Goal: Transaction & Acquisition: Purchase product/service

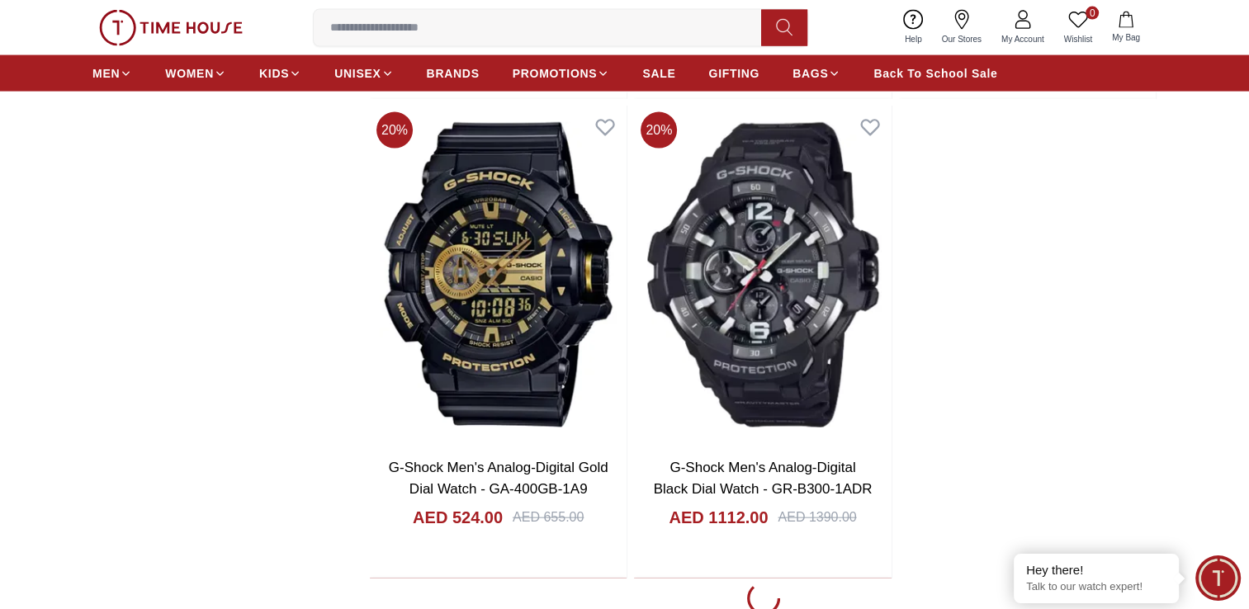
scroll to position [3601, 0]
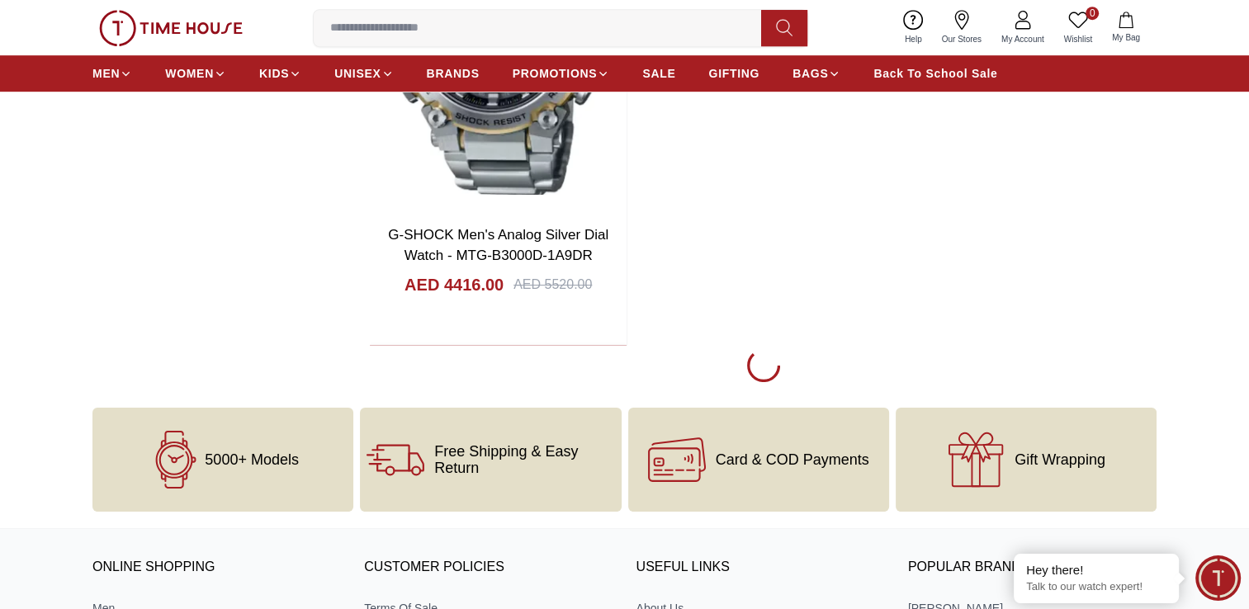
scroll to position [7294, 0]
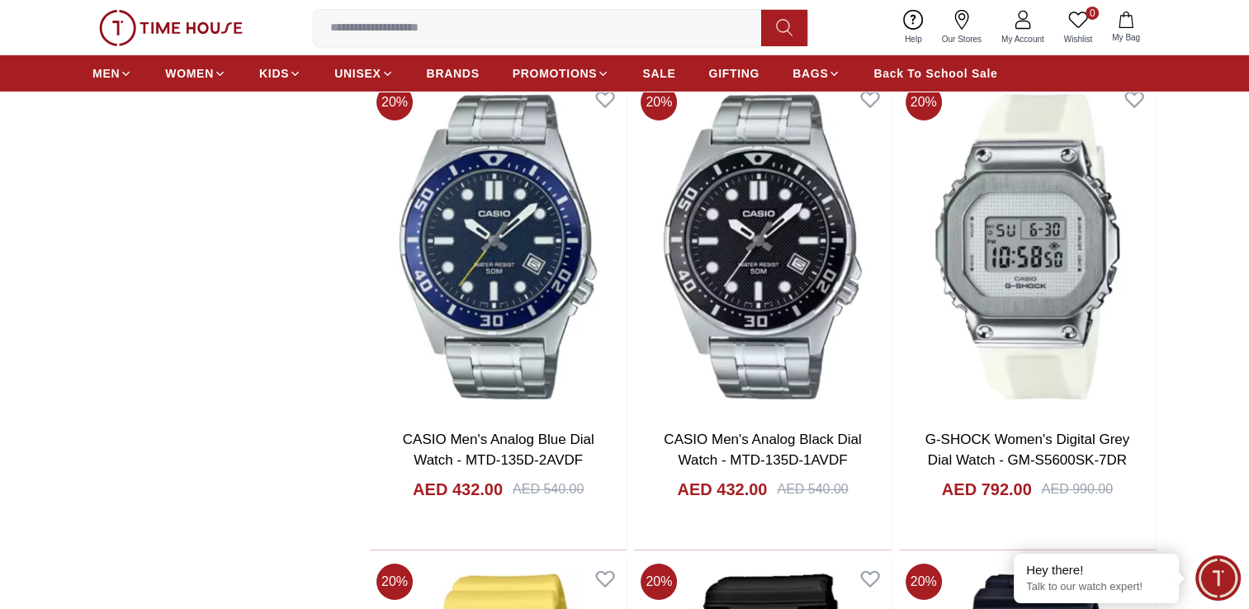
scroll to position [5549, 0]
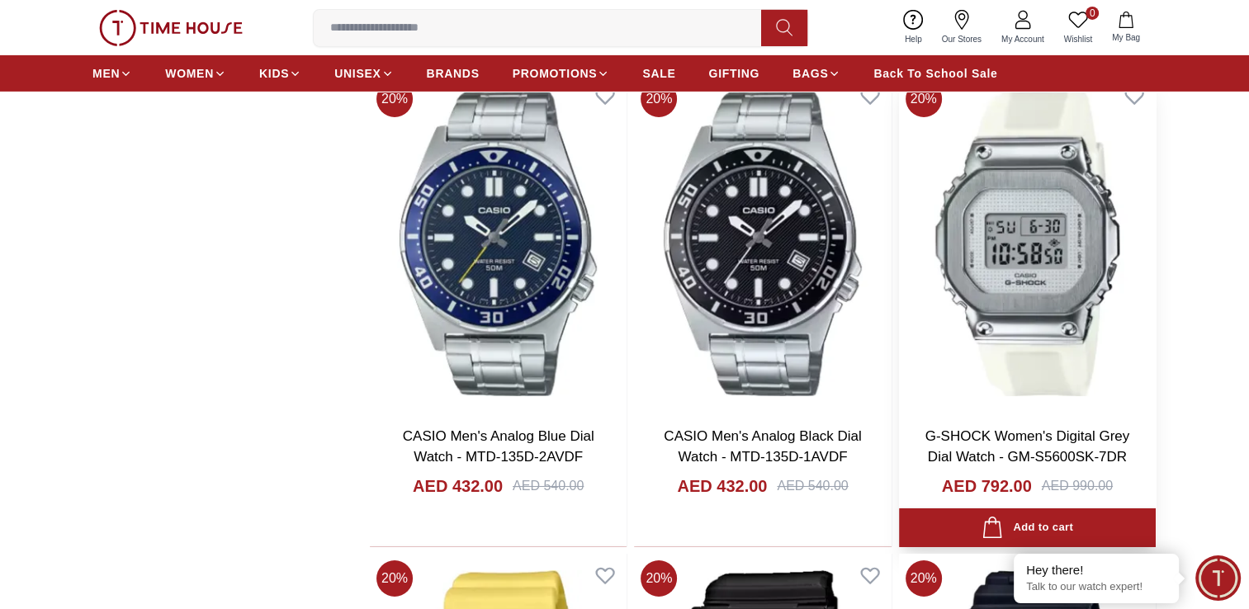
click at [1005, 269] on img at bounding box center [1027, 243] width 257 height 338
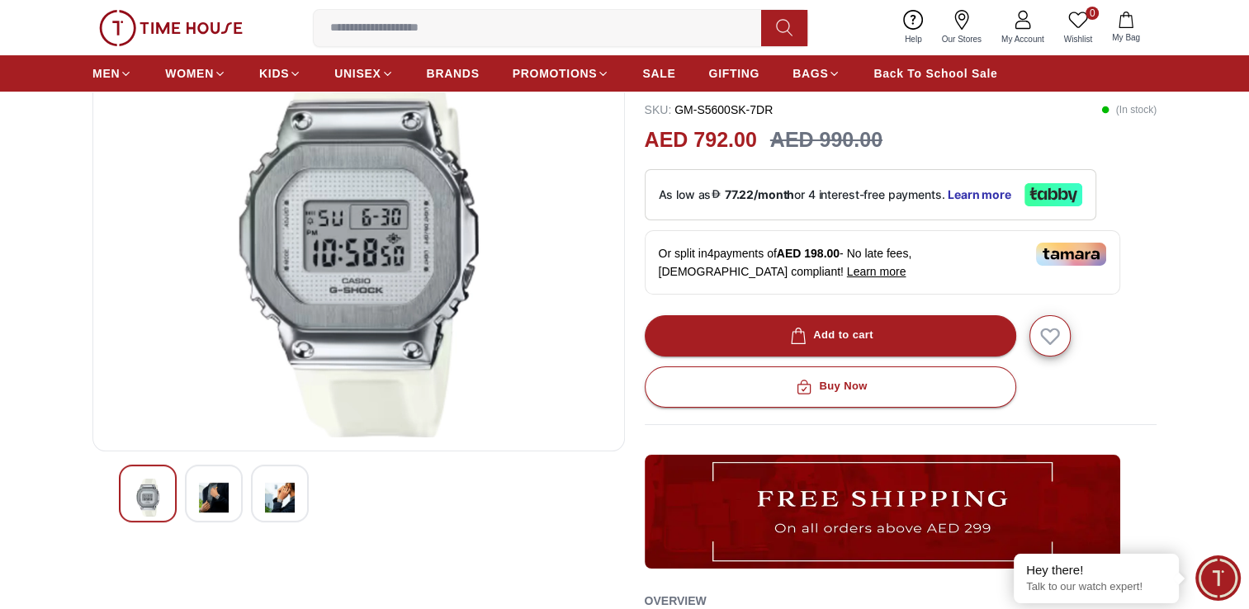
scroll to position [155, 0]
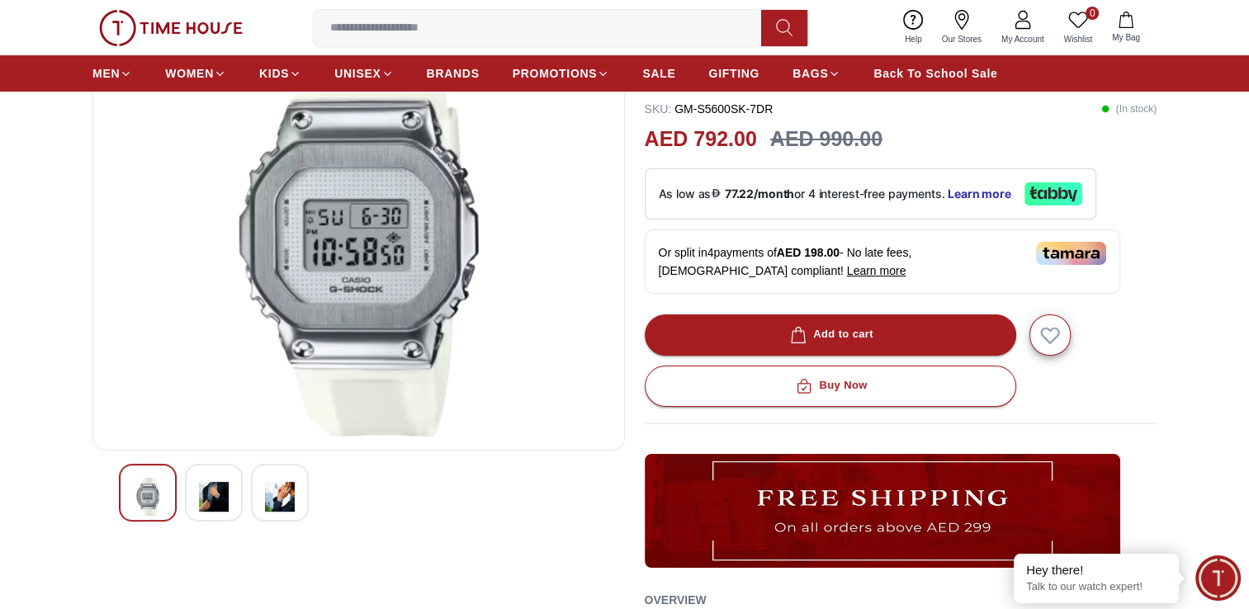
click at [206, 490] on img at bounding box center [214, 497] width 30 height 38
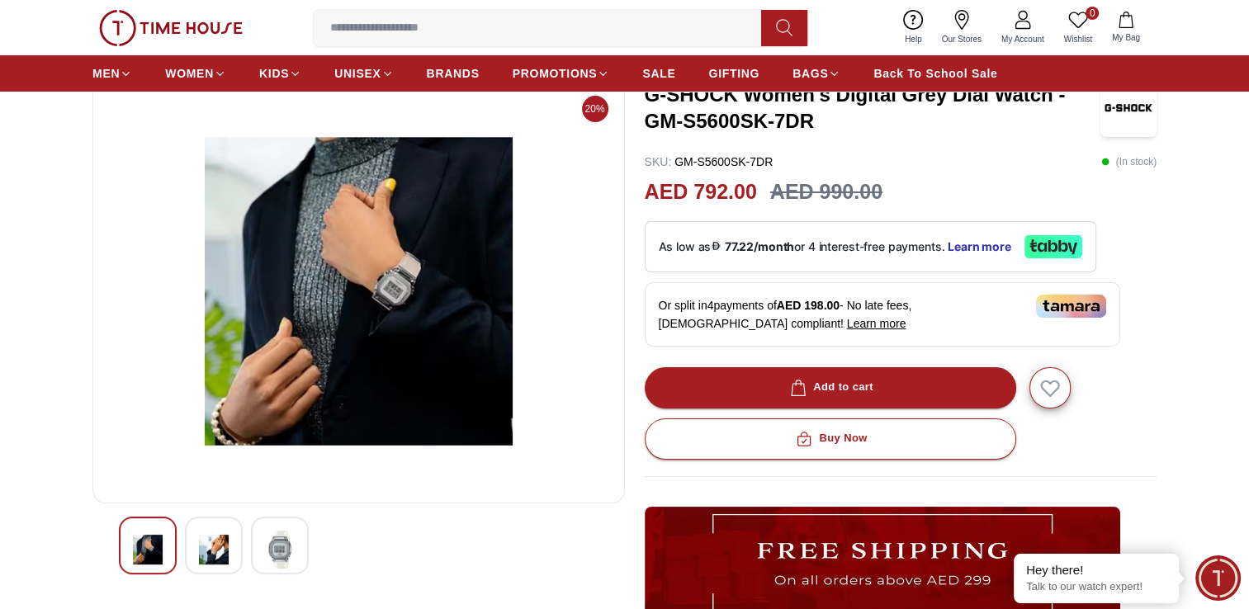
scroll to position [104, 0]
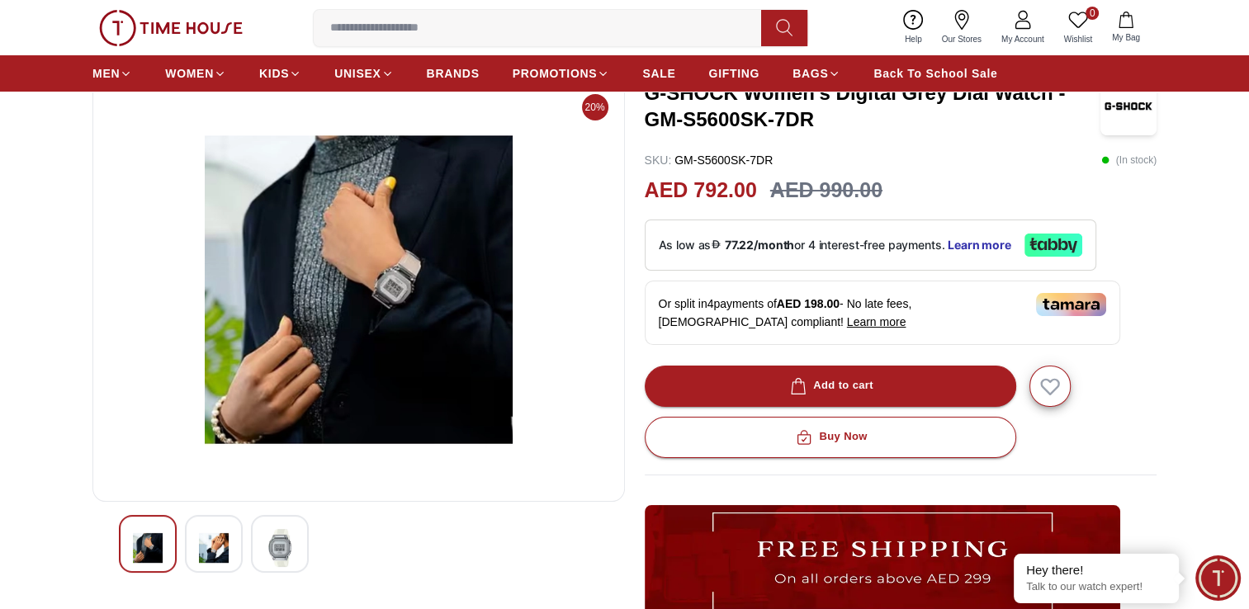
click at [282, 536] on img at bounding box center [280, 548] width 30 height 38
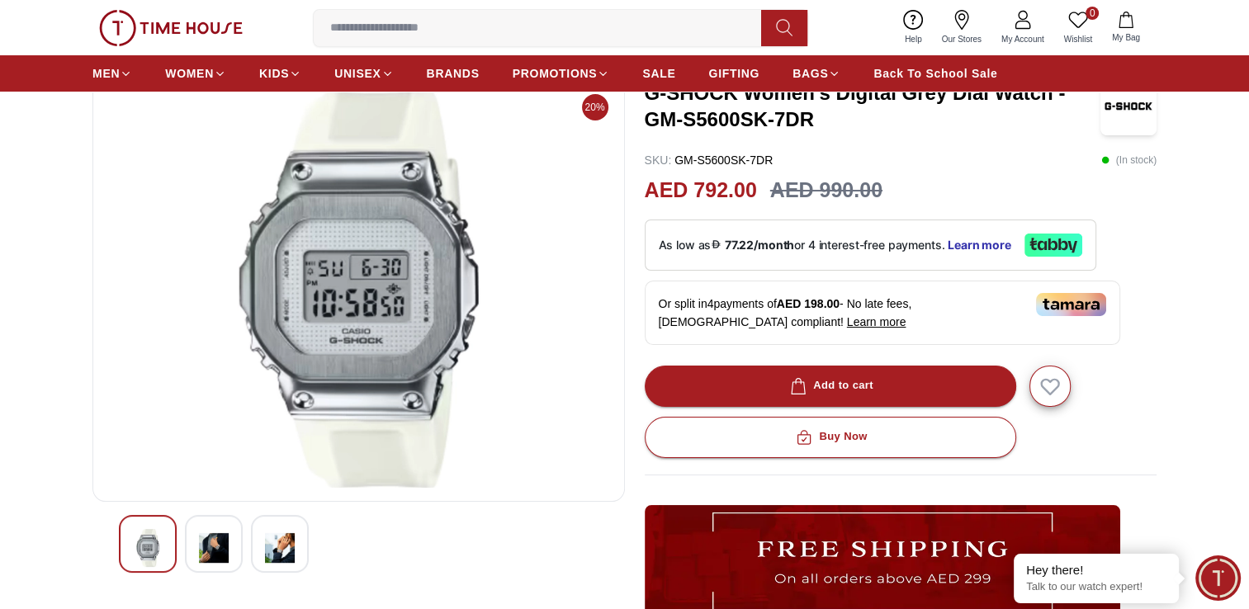
click at [205, 545] on img at bounding box center [214, 548] width 30 height 38
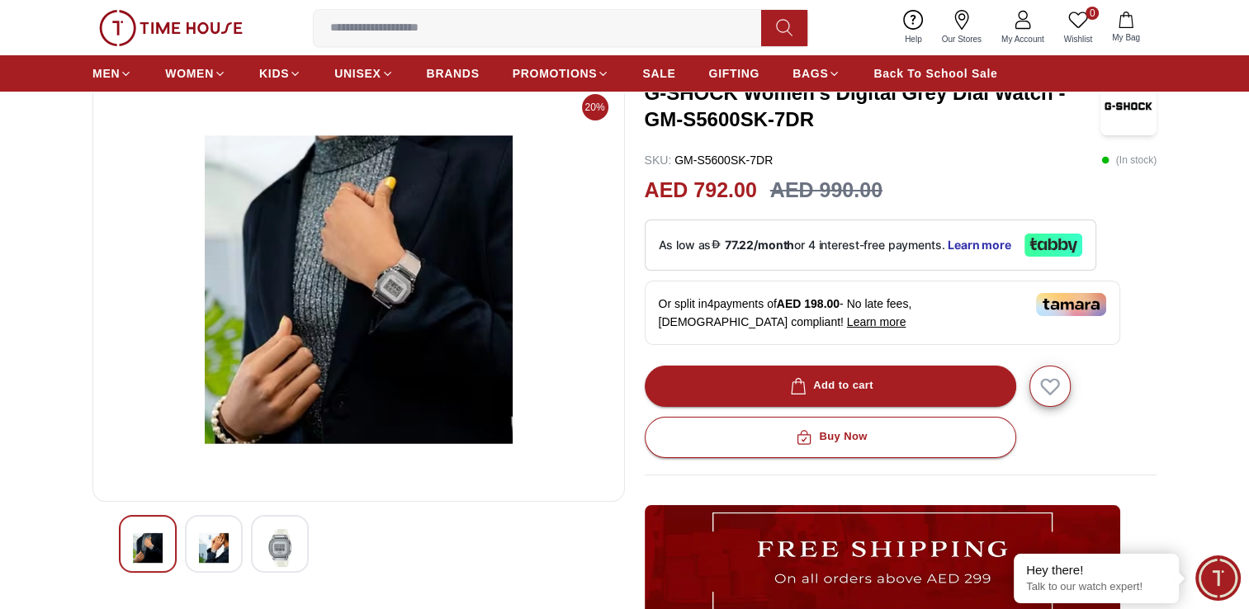
click at [135, 550] on img at bounding box center [148, 548] width 30 height 38
